Goal: Transaction & Acquisition: Subscribe to service/newsletter

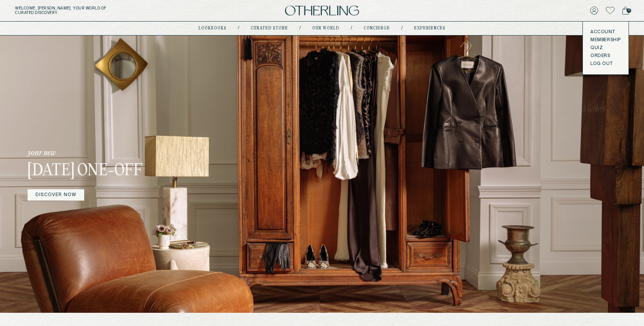
click at [599, 64] on button "LOG OUT" at bounding box center [602, 64] width 22 height 6
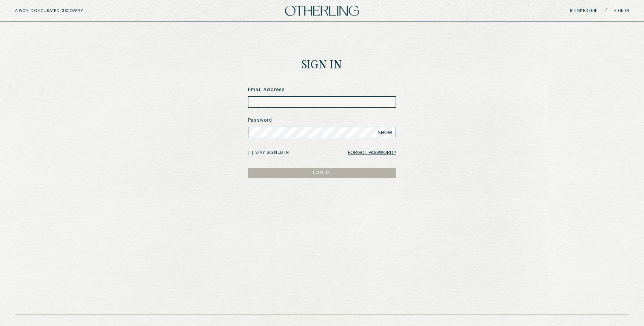
click at [298, 12] on img at bounding box center [322, 11] width 74 height 10
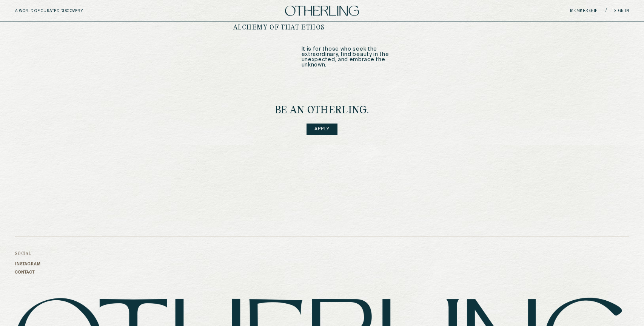
scroll to position [1043, 0]
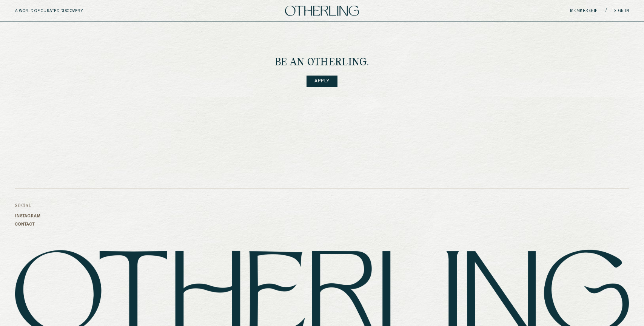
click at [320, 76] on link "Apply" at bounding box center [322, 81] width 31 height 11
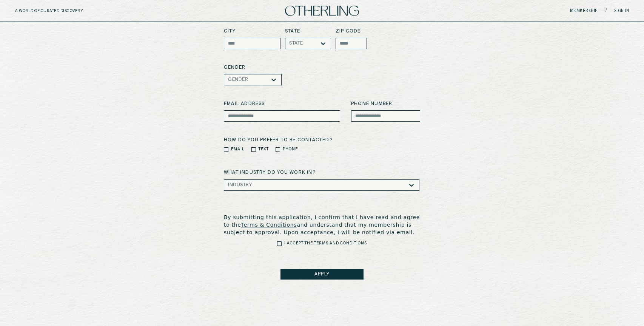
scroll to position [143, 0]
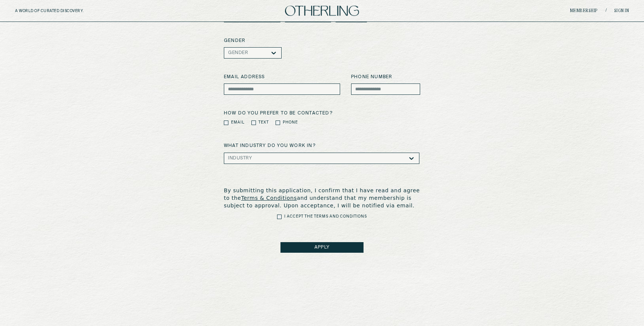
click at [297, 14] on img at bounding box center [322, 11] width 74 height 10
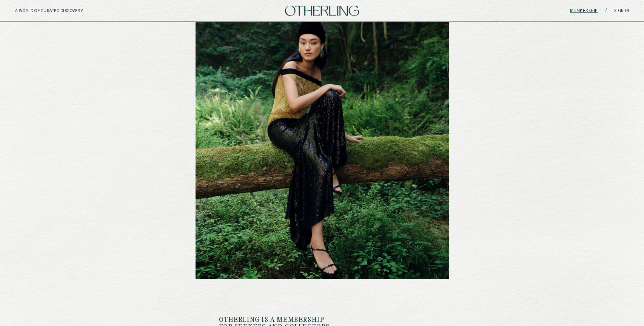
click at [573, 9] on link "Membership" at bounding box center [584, 11] width 28 height 5
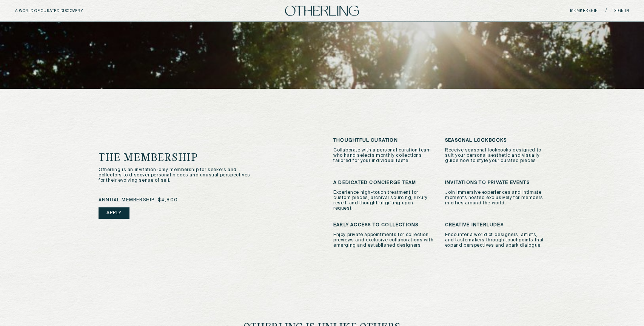
scroll to position [122, 0]
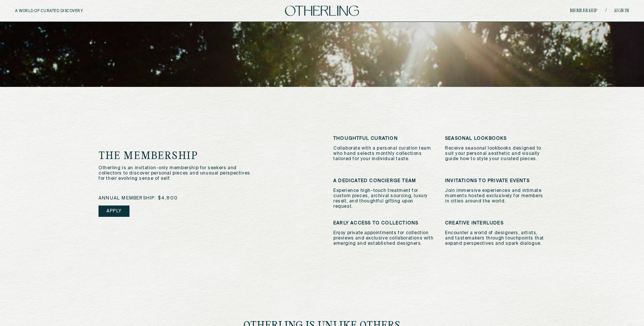
click at [111, 205] on link "Apply" at bounding box center [114, 210] width 31 height 11
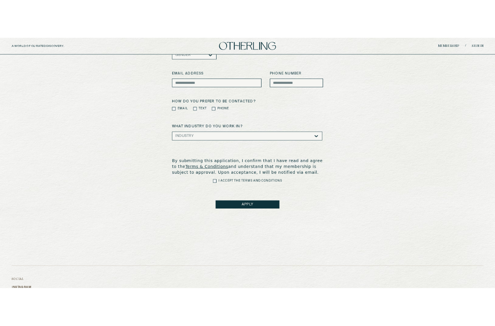
scroll to position [190, 0]
